Goal: Information Seeking & Learning: Compare options

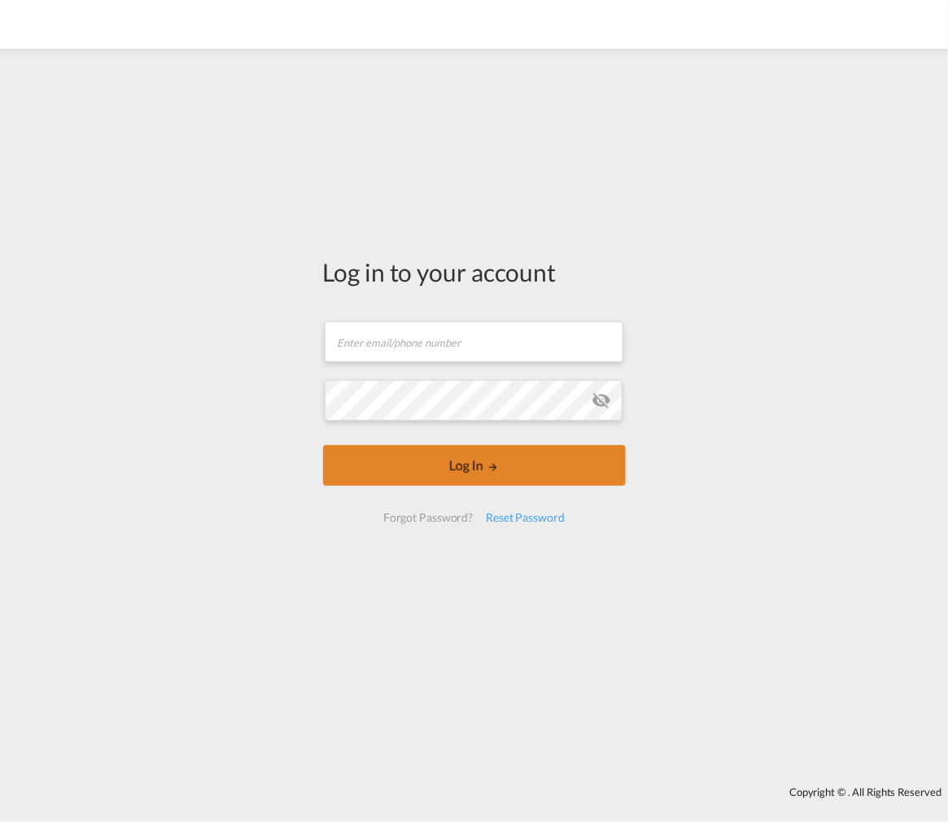
type input "[EMAIL_ADDRESS][DOMAIN_NAME]"
click at [435, 473] on button "Log In" at bounding box center [474, 465] width 303 height 41
